Goal: Information Seeking & Learning: Learn about a topic

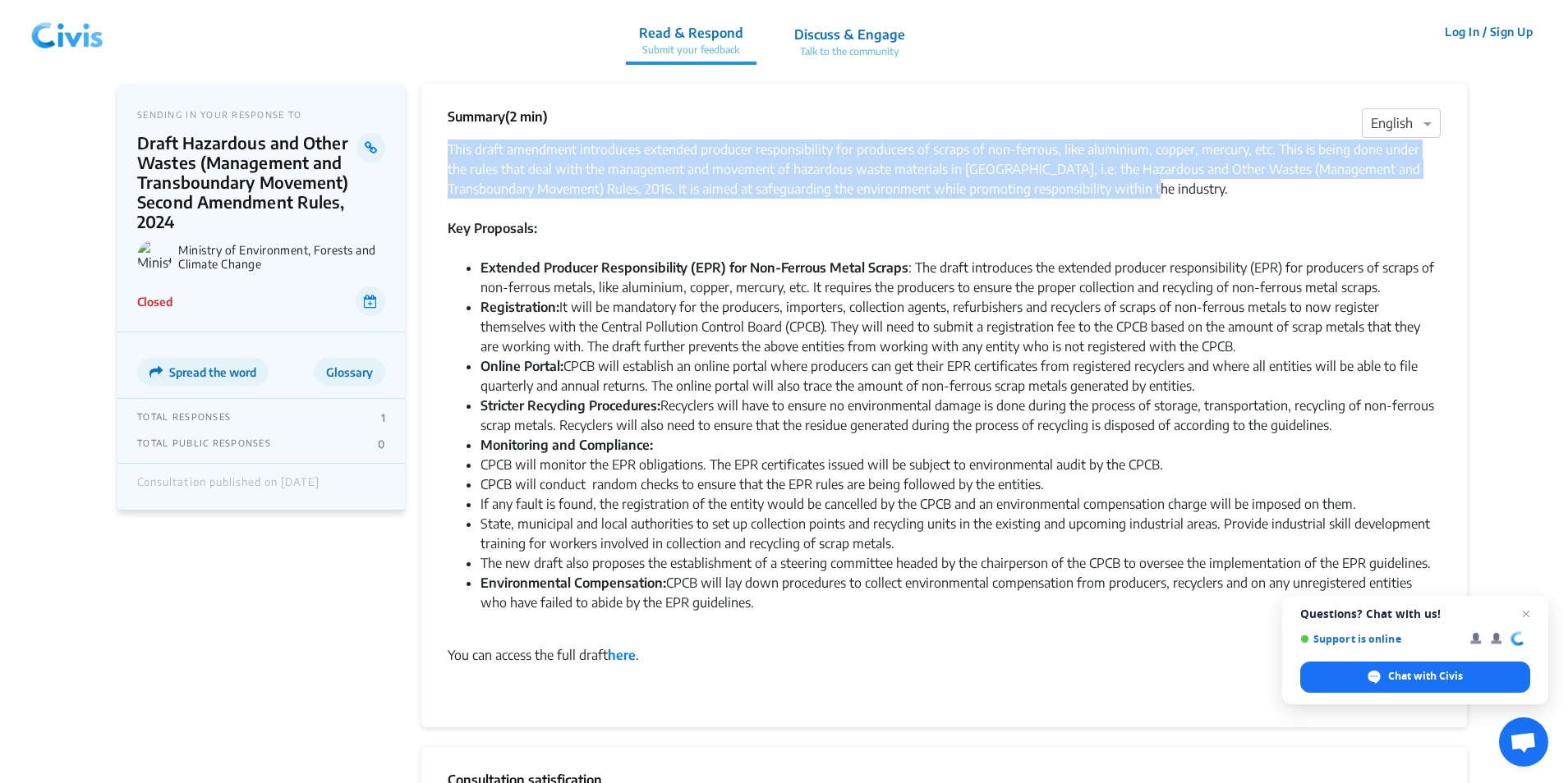
drag, startPoint x: 450, startPoint y: 148, endPoint x: 1182, endPoint y: 192, distance: 733.3
click at [1182, 192] on div "This draft amendment introduces extended producer responsibility for producers …" at bounding box center [943, 169] width 993 height 59
copy div "This draft amendment introduces extended producer responsibility for producers …"
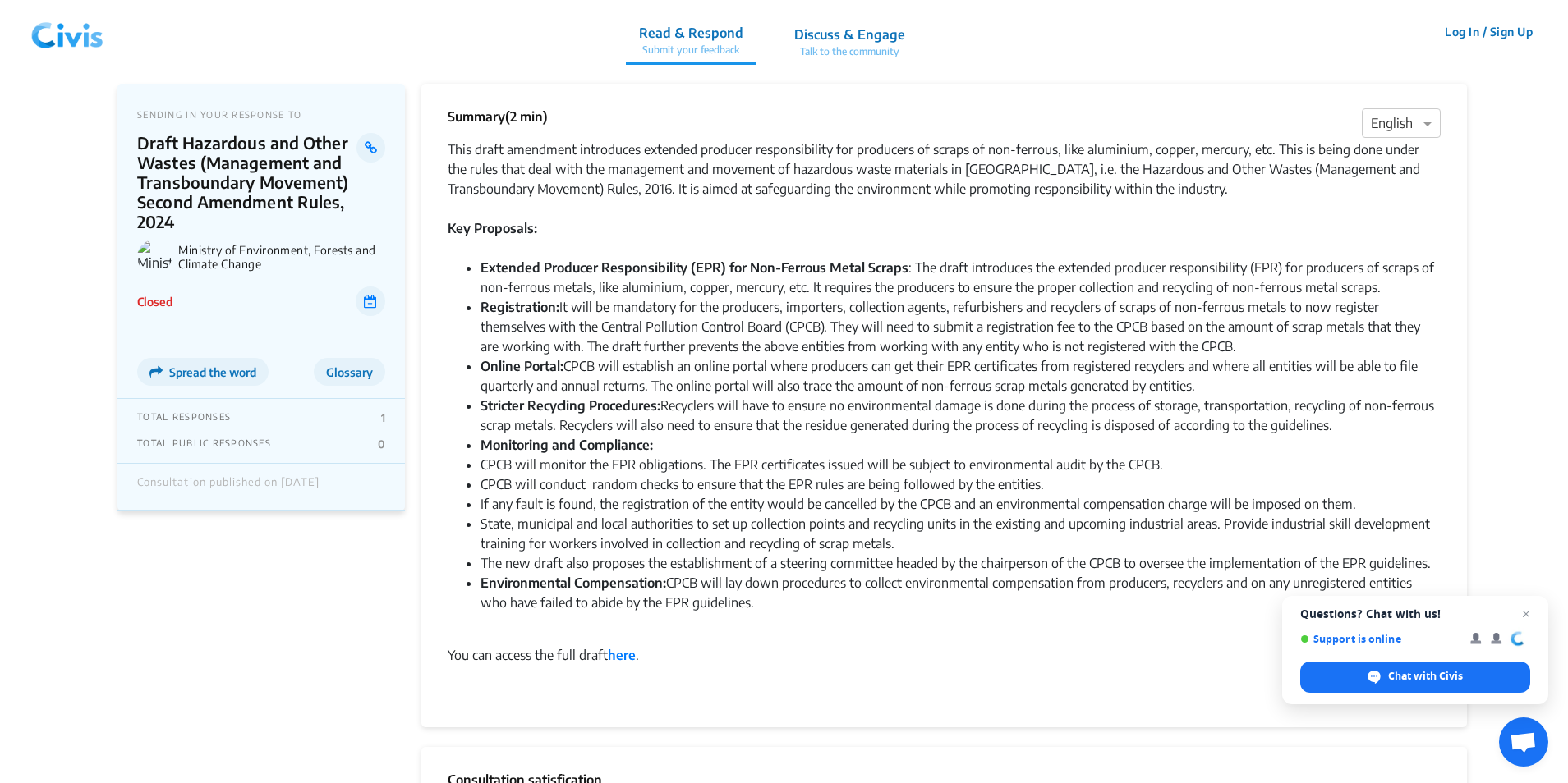
click at [700, 520] on li "State, municipal and local authorities to set up collection points and recyclin…" at bounding box center [960, 533] width 960 height 39
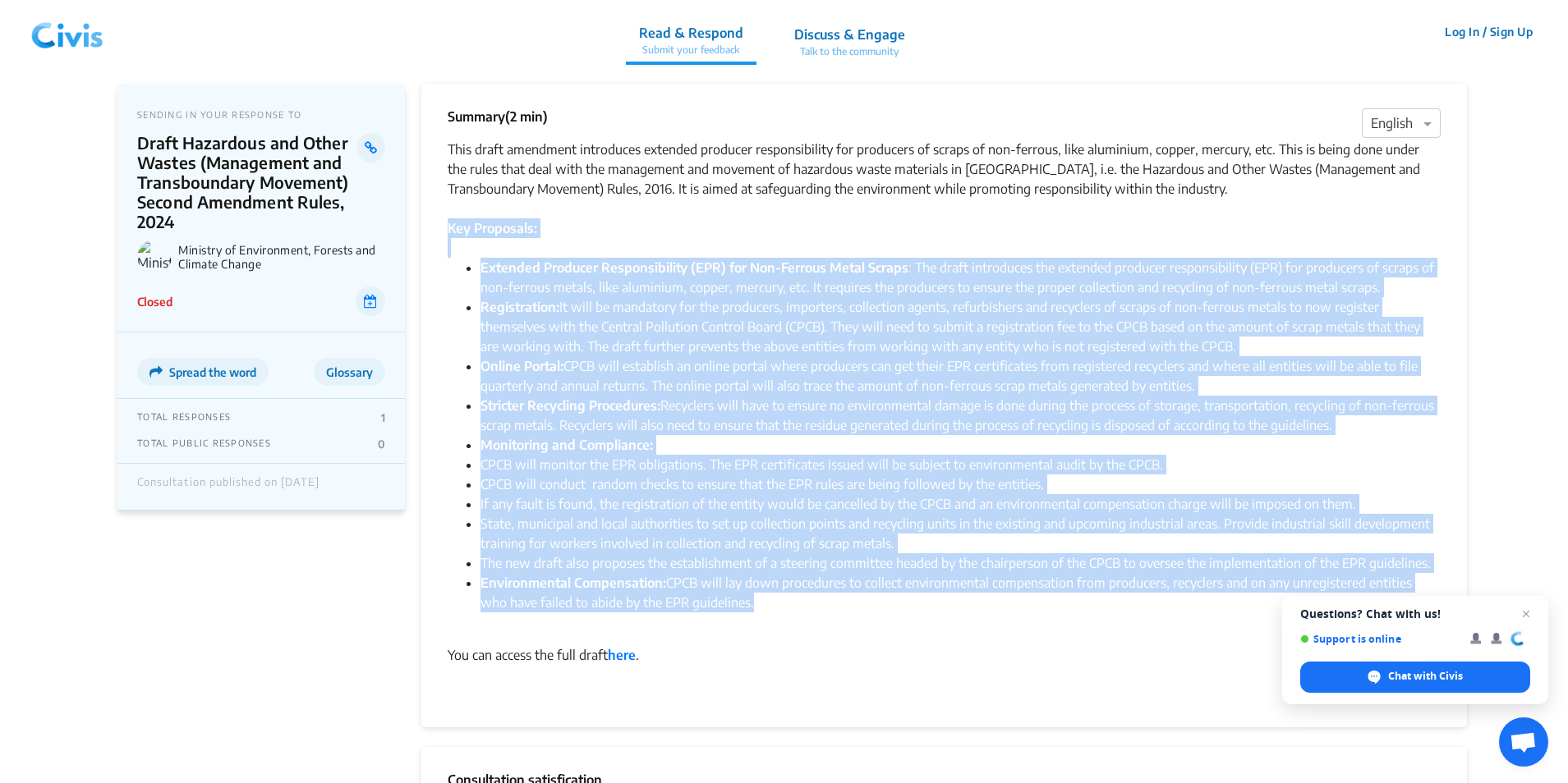
drag, startPoint x: 447, startPoint y: 226, endPoint x: 914, endPoint y: 611, distance: 605.2
click at [914, 611] on div "Summary (2 min) × English This draft amendment introduces extended producer res…" at bounding box center [943, 405] width 1045 height 644
copy div "Lor Ipsumdolo: Sitametc Adipisci Elitseddoeiusm (TEM) inc Utl-Etdolor Magna Ali…"
click at [1259, 389] on li "Online Portal: CPCB will establish an online portal where producers can get the…" at bounding box center [960, 376] width 960 height 39
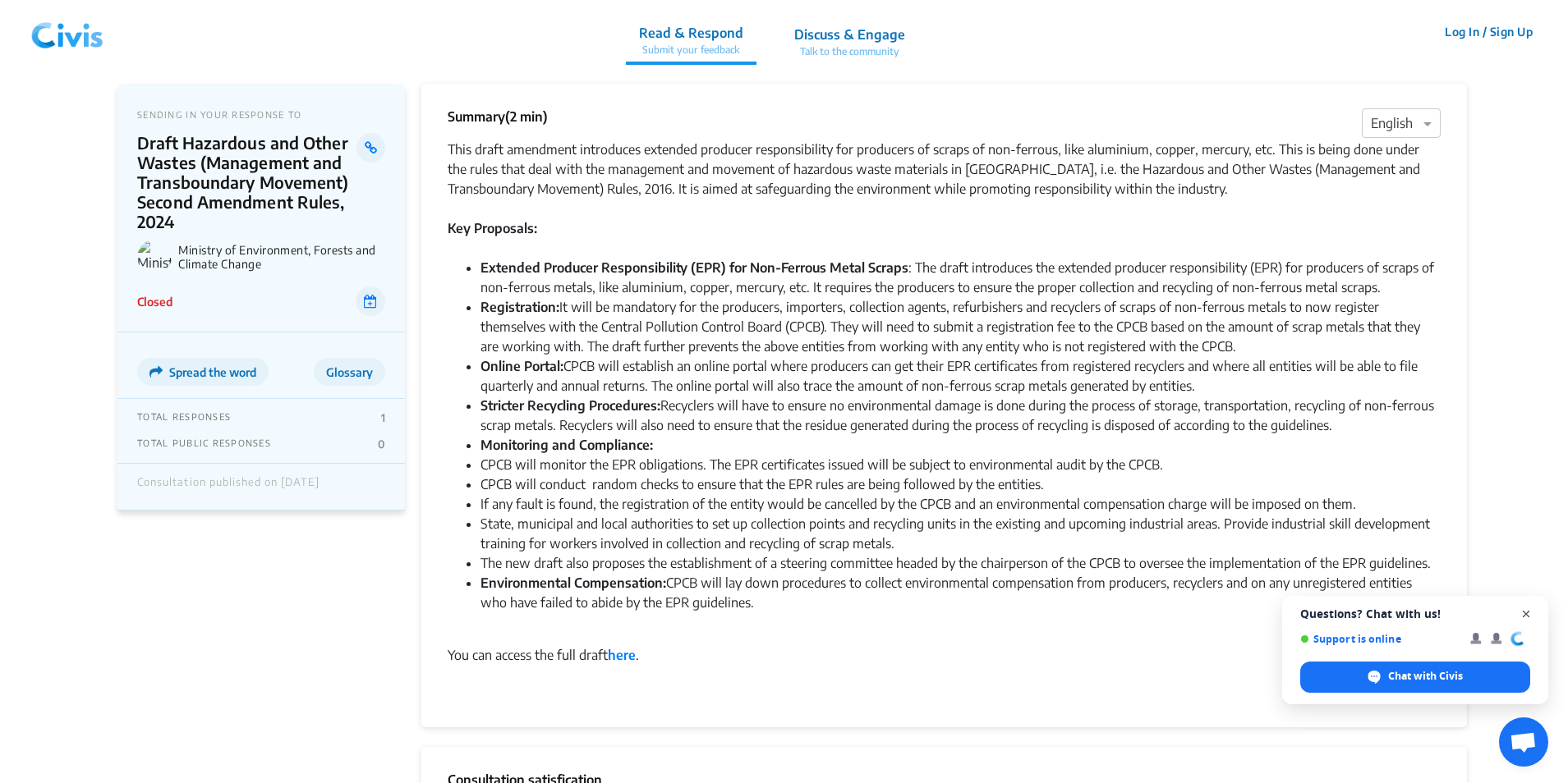
click at [1531, 614] on span "Close chat" at bounding box center [1526, 614] width 21 height 21
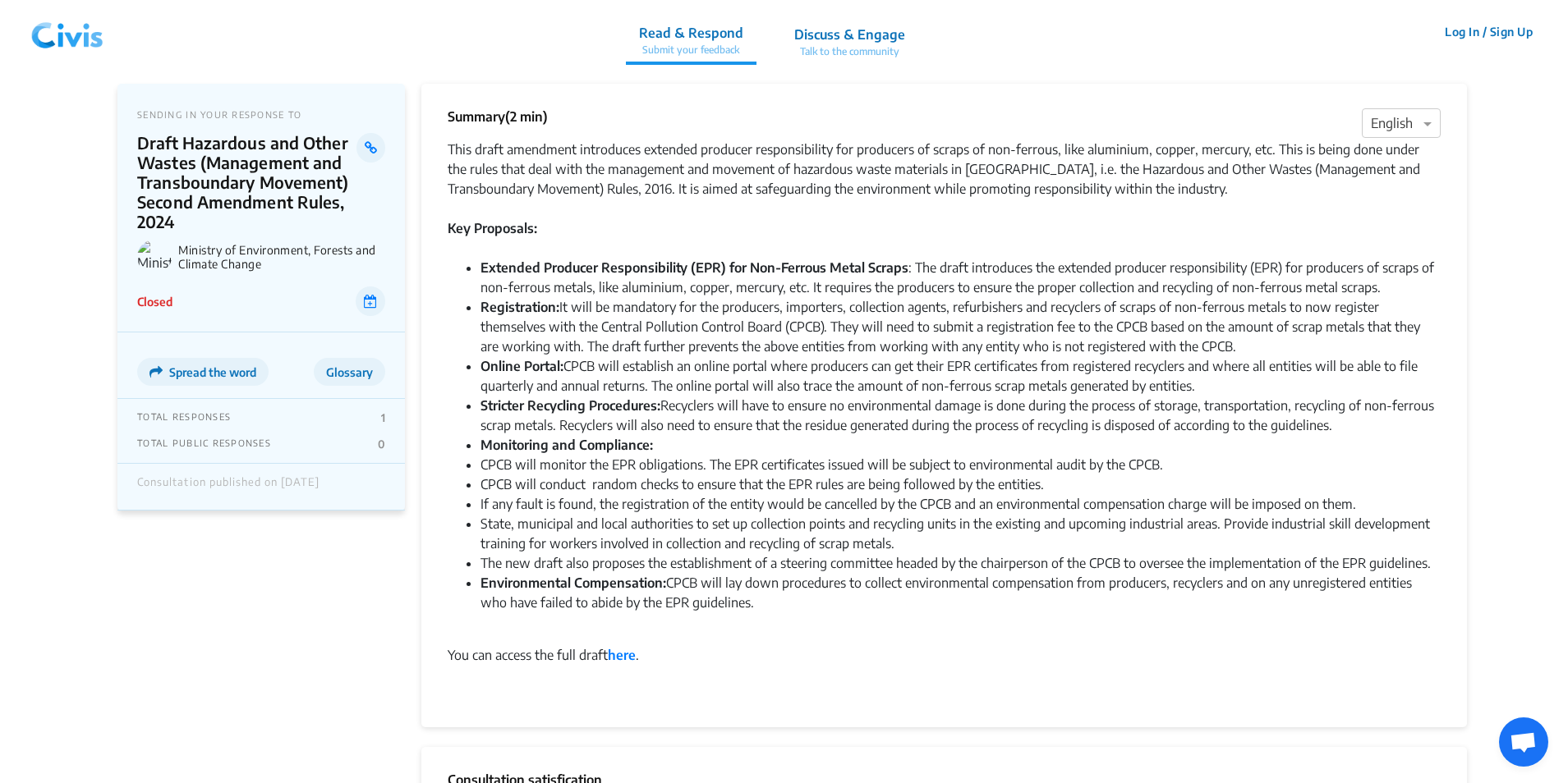
click at [900, 465] on li "CPCB will monitor the EPR obligations. The EPR certificates issued will be subj…" at bounding box center [960, 464] width 960 height 20
click at [864, 518] on li "State, municipal and local authorities to set up collection points and recyclin…" at bounding box center [960, 533] width 960 height 39
click at [631, 658] on strong "here" at bounding box center [622, 655] width 28 height 17
